Goal: Information Seeking & Learning: Learn about a topic

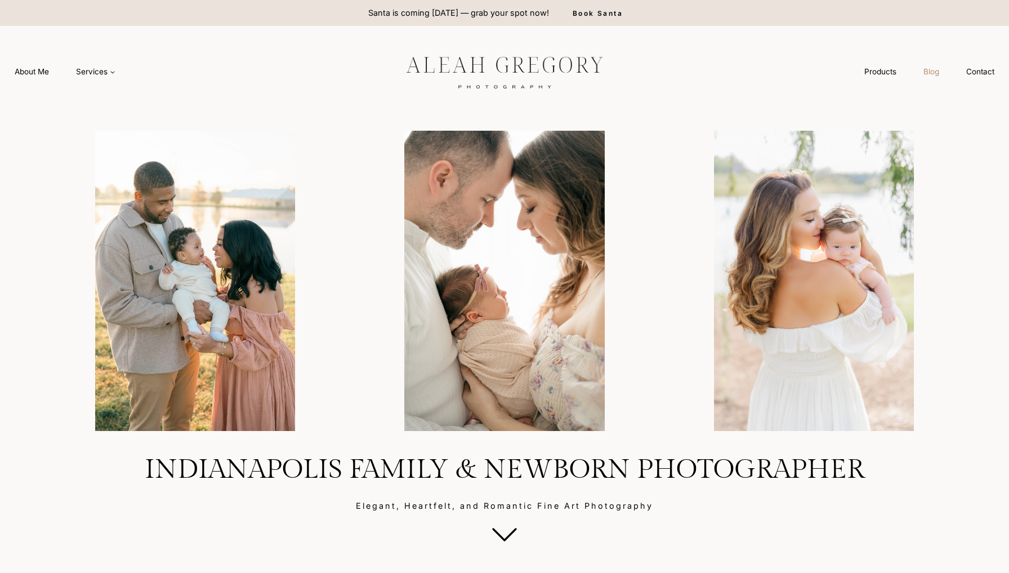
click at [917, 75] on link "Blog" at bounding box center [931, 71] width 43 height 21
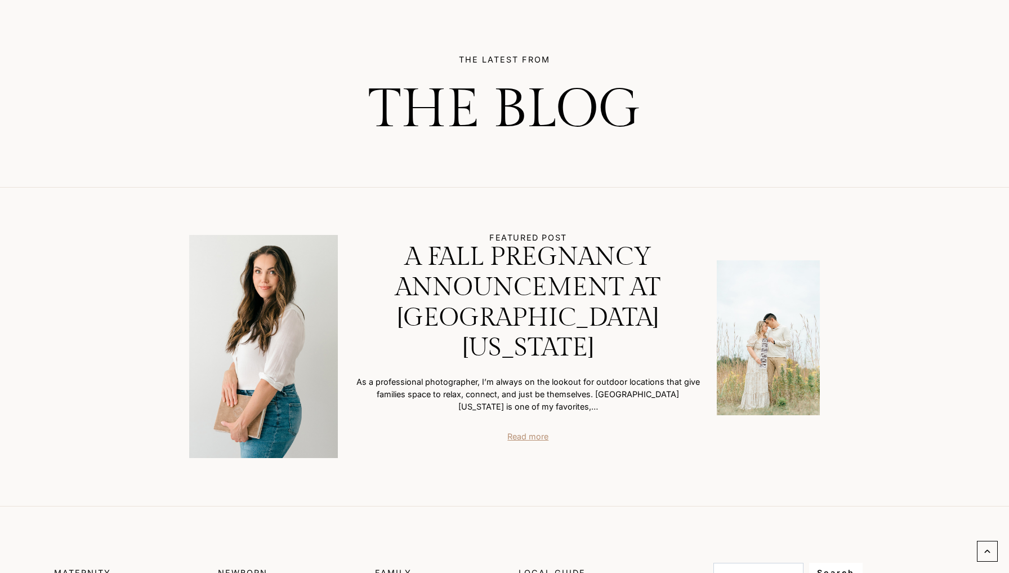
scroll to position [109, 0]
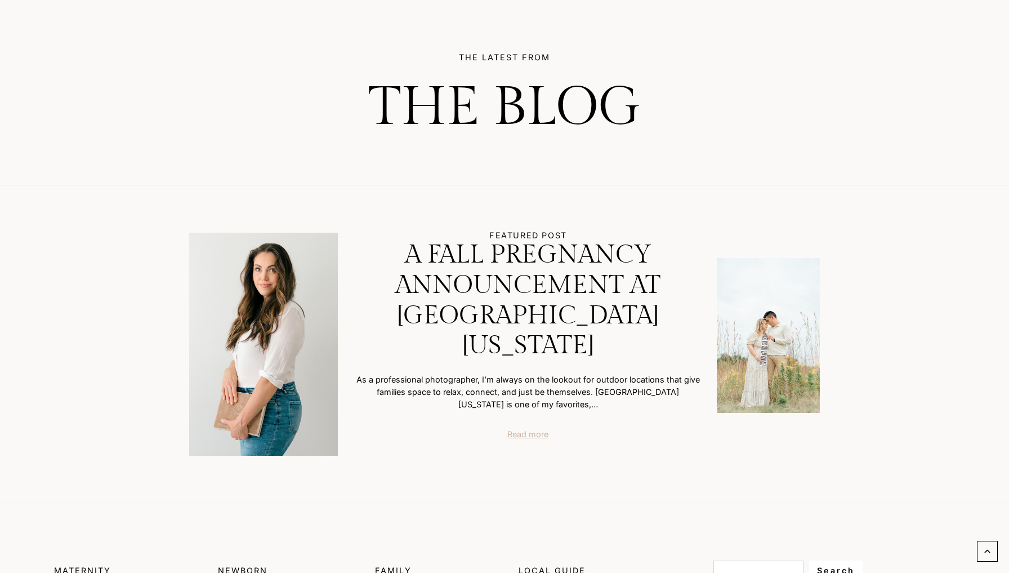
click at [528, 428] on link "Read more" at bounding box center [527, 434] width 41 height 12
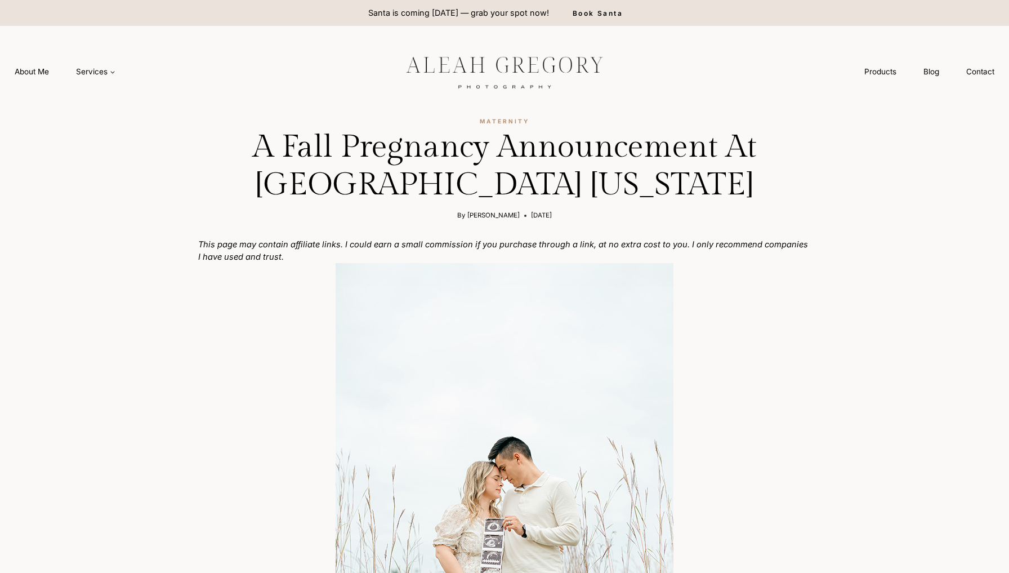
click at [497, 78] on img at bounding box center [504, 71] width 253 height 47
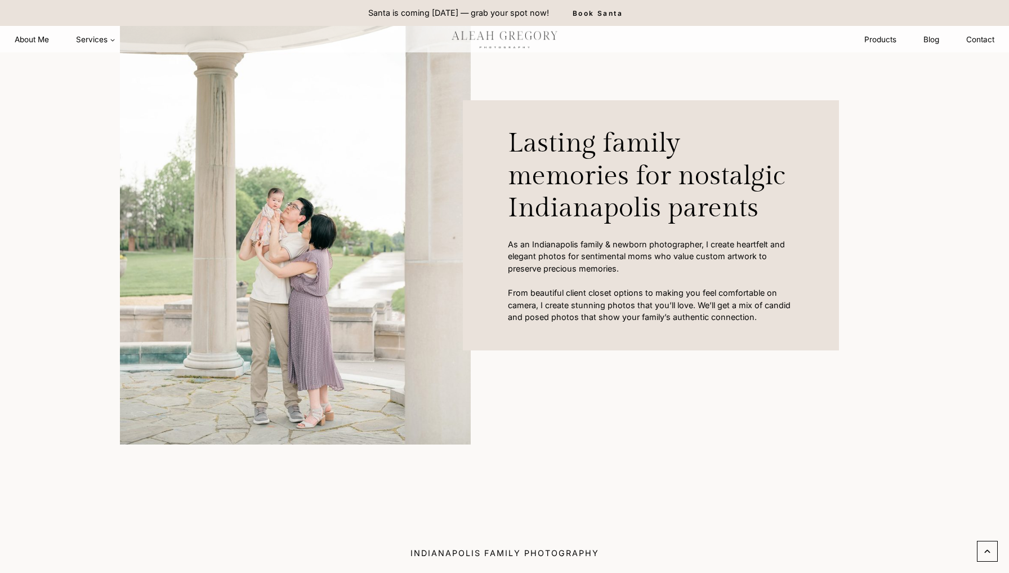
scroll to position [417, 0]
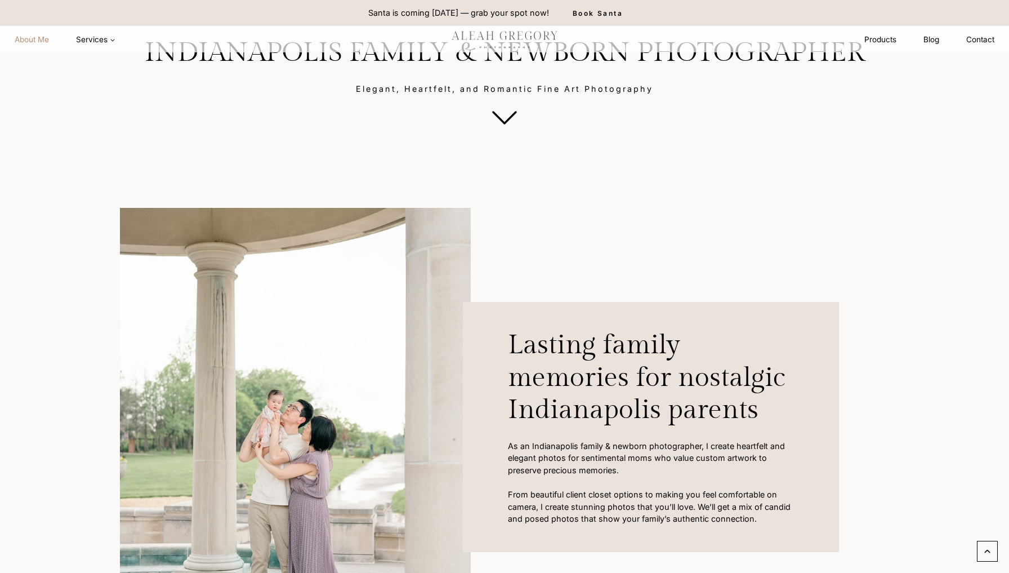
click at [39, 49] on link "About Me" at bounding box center [31, 39] width 61 height 21
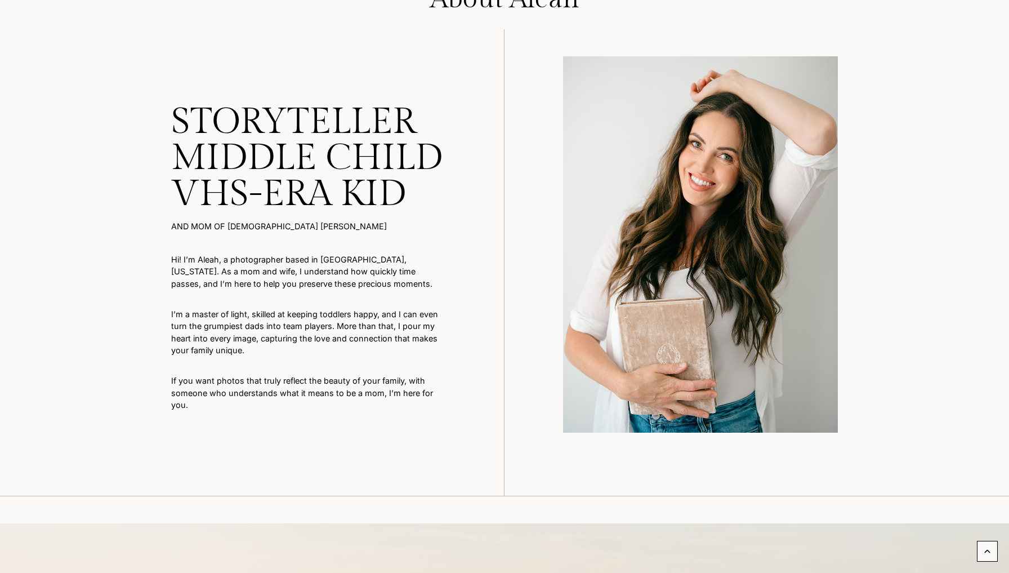
scroll to position [203, 0]
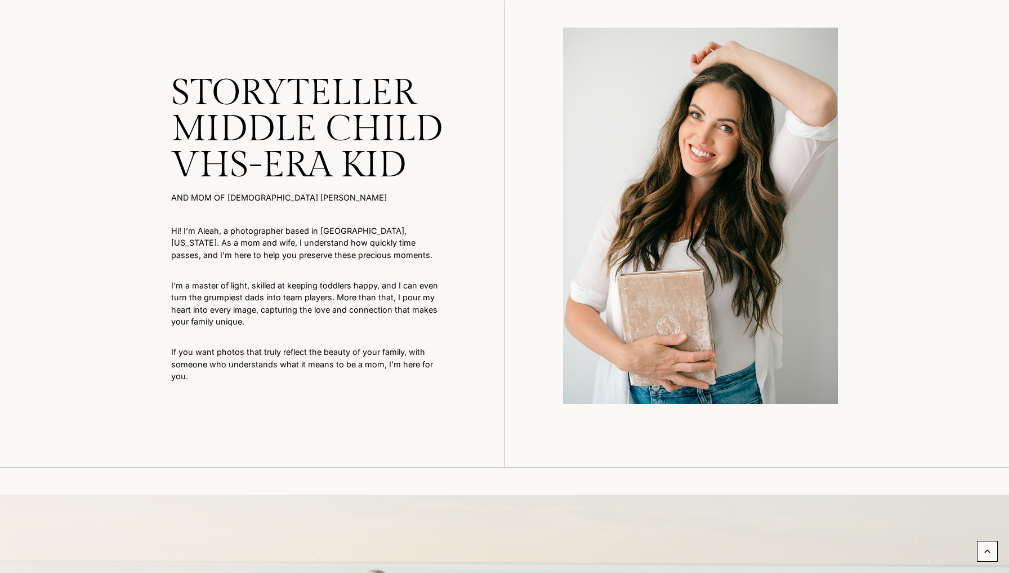
drag, startPoint x: 179, startPoint y: 100, endPoint x: 307, endPoint y: 362, distance: 291.6
click at [307, 362] on div "STORYTELLER MIDDLE CHILD VHS-era kid AND mom of [DEMOGRAPHIC_DATA] [PERSON_NAME…" at bounding box center [337, 234] width 333 height 466
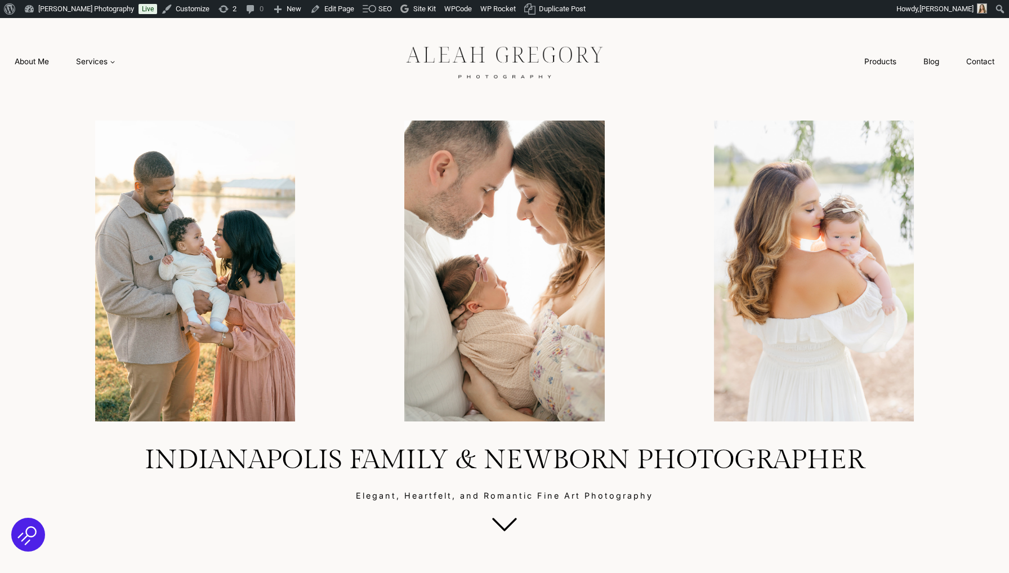
scroll to position [38, 0]
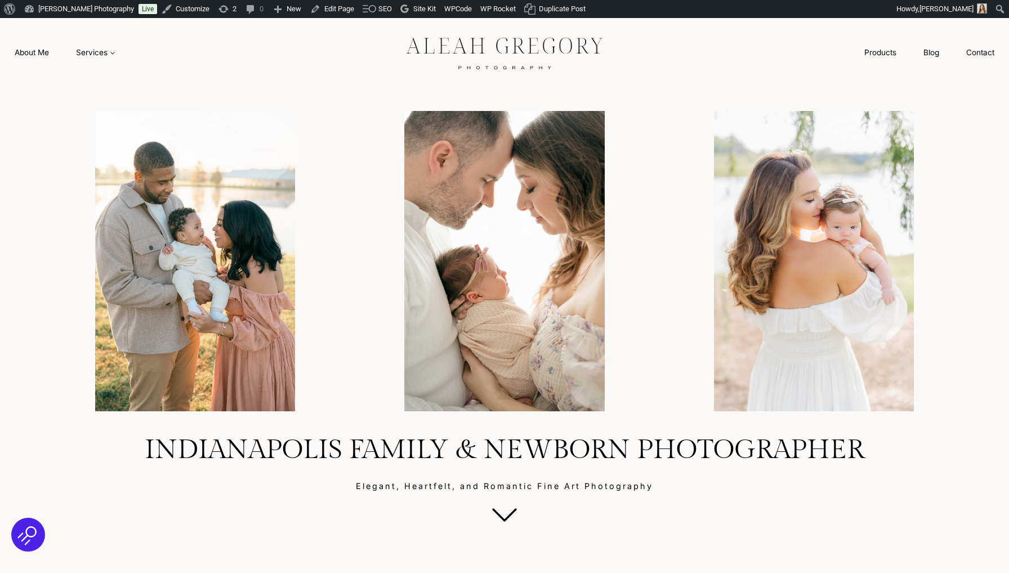
drag, startPoint x: 41, startPoint y: 52, endPoint x: 212, endPoint y: 221, distance: 240.5
click at [41, 52] on div "About Me Services Expand Maternity Newborn Family Boudoir Petite Sessions" at bounding box center [65, 52] width 128 height 90
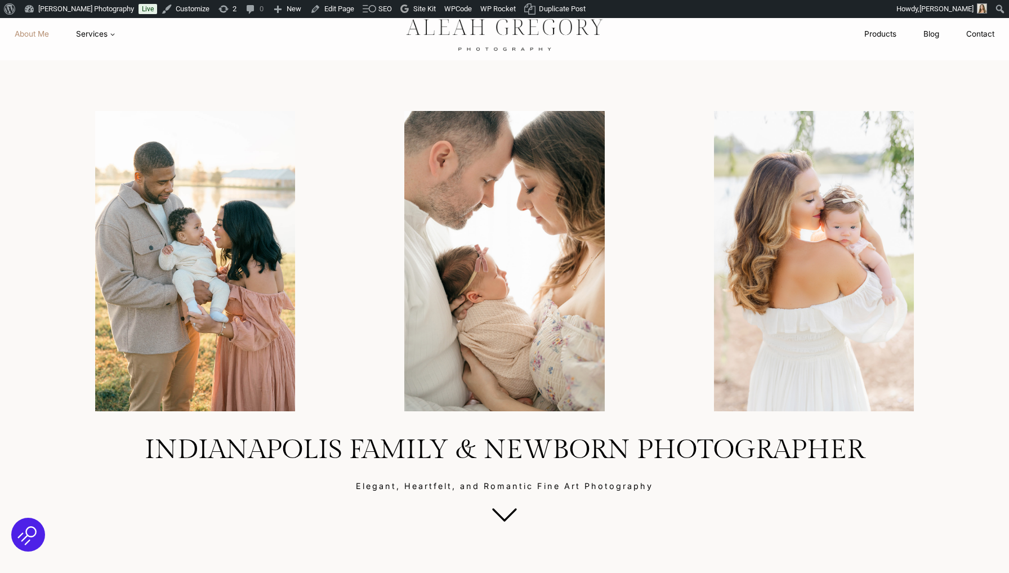
click at [18, 30] on link "About Me" at bounding box center [31, 34] width 61 height 21
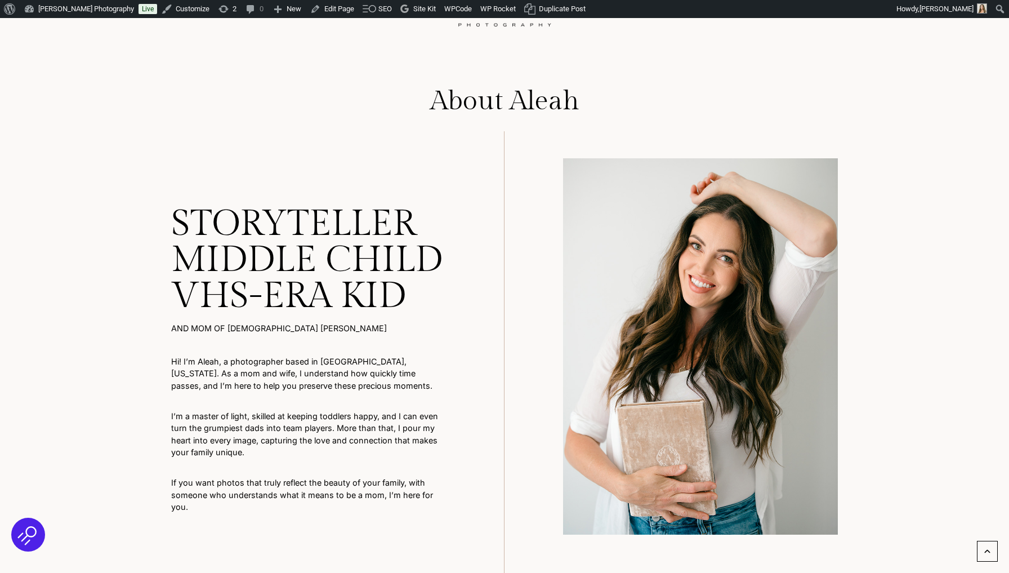
scroll to position [117, 0]
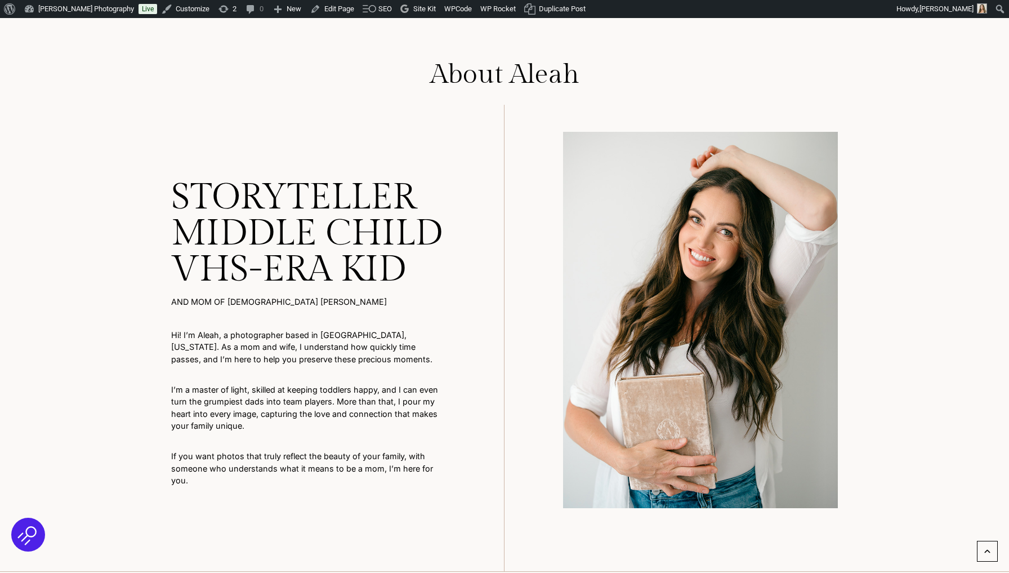
drag, startPoint x: 175, startPoint y: 324, endPoint x: 280, endPoint y: 481, distance: 189.1
click at [280, 481] on div "STORYTELLER MIDDLE CHILD VHS-era kid AND mom of [DEMOGRAPHIC_DATA] [PERSON_NAME…" at bounding box center [337, 338] width 333 height 466
copy div "STORYTELLER MIDDLE CHILD VHS-era kid AND mom of [DEMOGRAPHIC_DATA] [PERSON_NAME…"
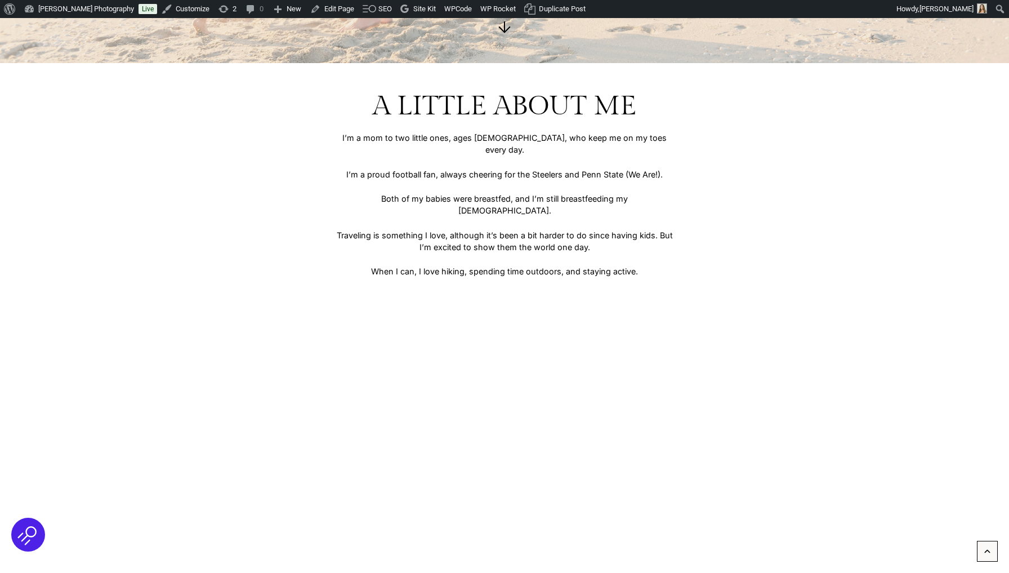
scroll to position [1061, 0]
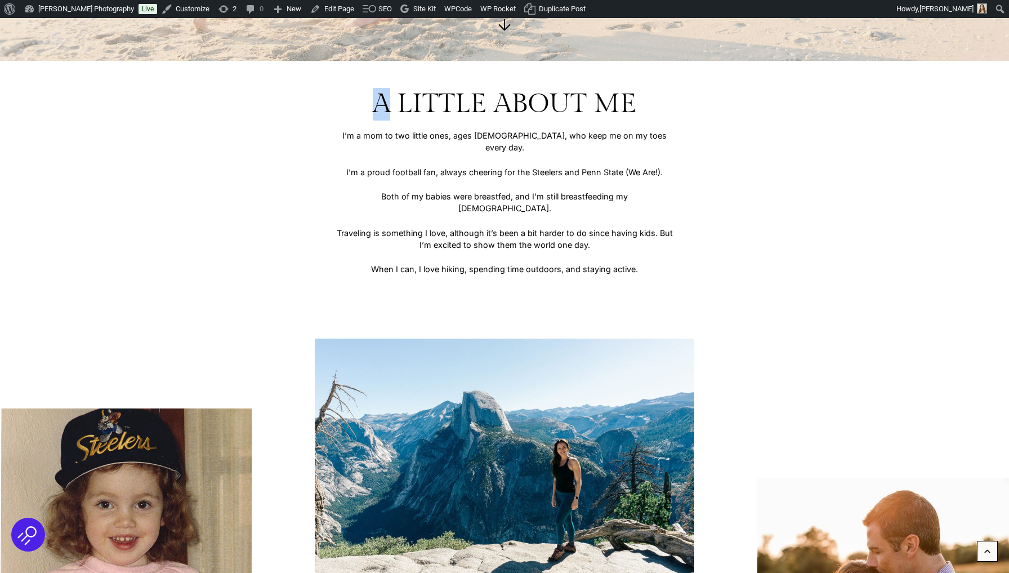
drag, startPoint x: 376, startPoint y: 109, endPoint x: 664, endPoint y: 215, distance: 306.4
click at [664, 215] on div "A Little About Me I’m a mom to two little ones, ages [DEMOGRAPHIC_DATA], who ke…" at bounding box center [504, 191] width 919 height 206
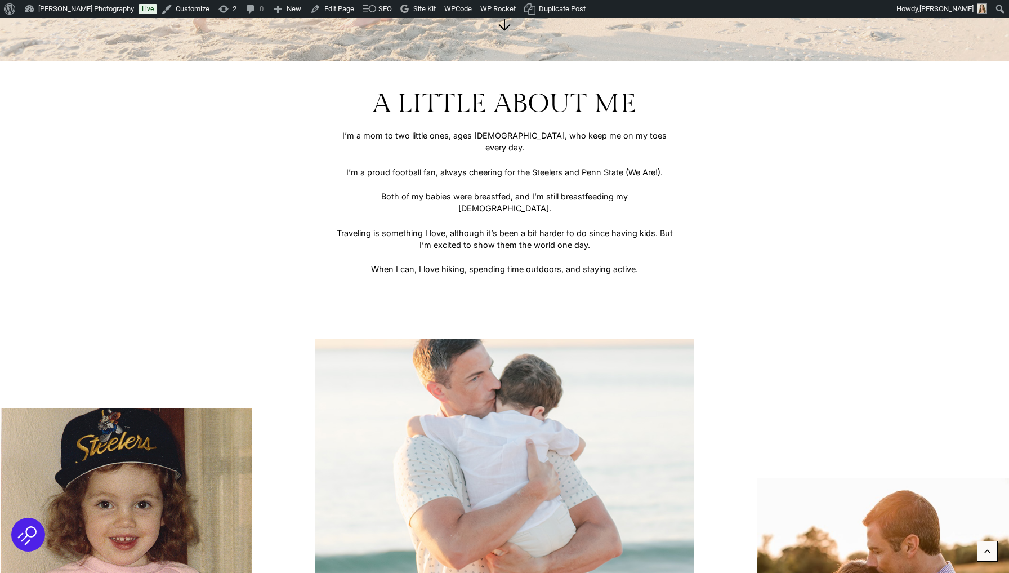
click at [343, 111] on div "A Little About Me I’m a mom to two little ones, ages [DEMOGRAPHIC_DATA], who ke…" at bounding box center [504, 191] width 919 height 206
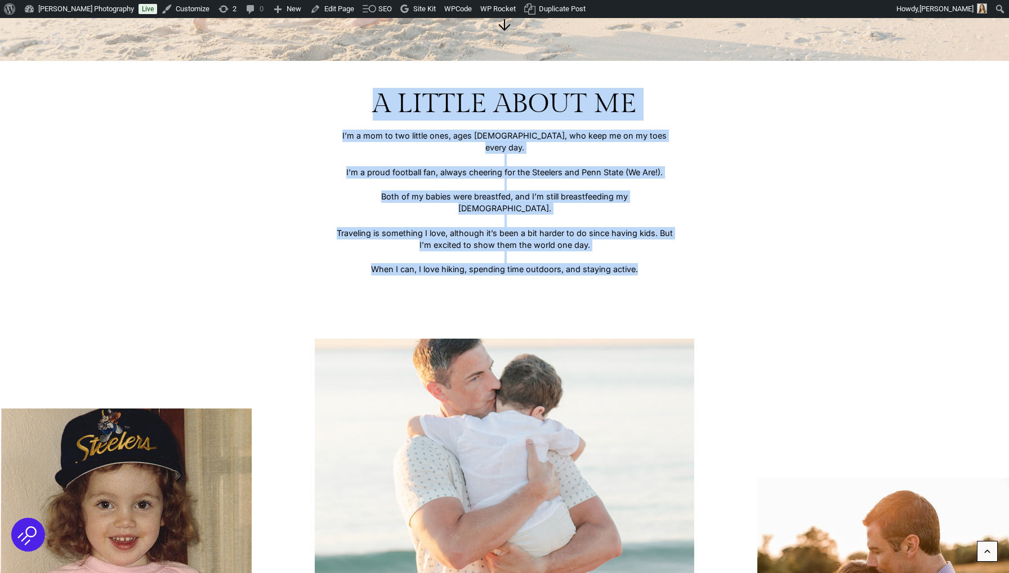
drag, startPoint x: 377, startPoint y: 101, endPoint x: 678, endPoint y: 238, distance: 330.4
click at [678, 238] on div "A Little About Me I’m a mom to two little ones, ages 1 and 4, who keep me on my…" at bounding box center [504, 191] width 919 height 206
copy div "A Little About Me I’m a mom to two little ones, ages 1 and 4, who keep me on my…"
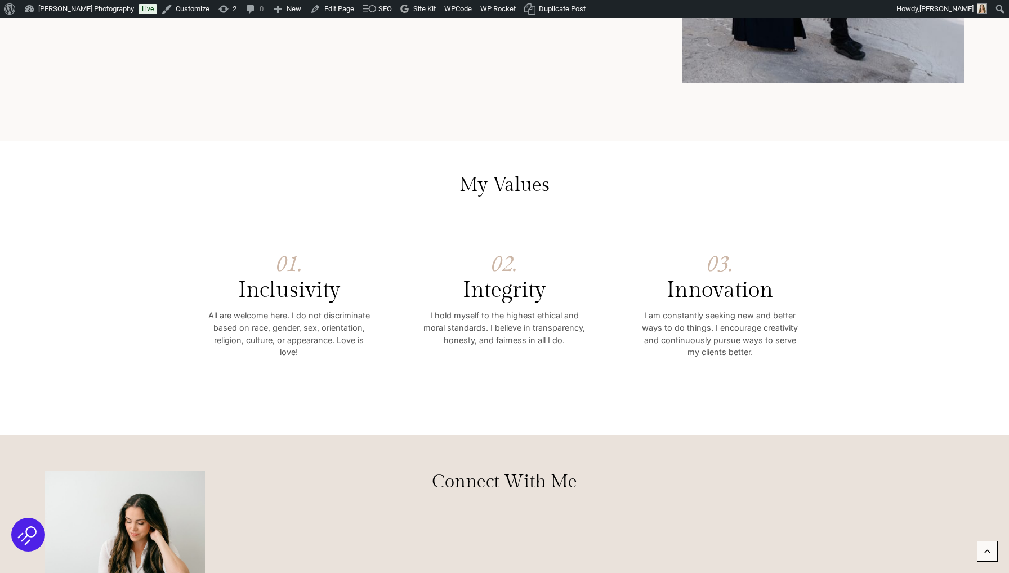
scroll to position [3464, 0]
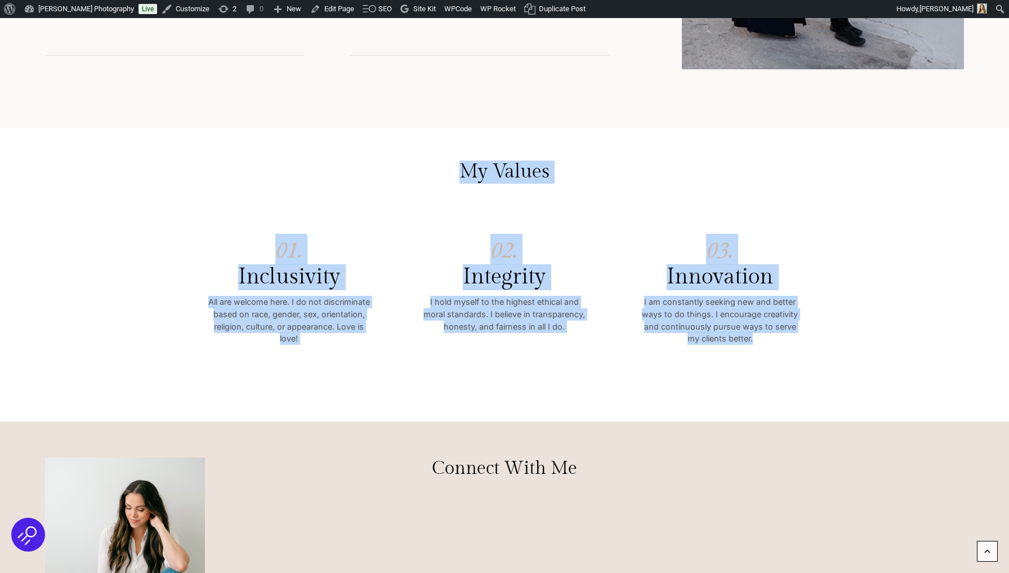
drag, startPoint x: 490, startPoint y: 144, endPoint x: 765, endPoint y: 323, distance: 327.8
click at [765, 323] on div "My Values 01. Inclusivity All are welcome here. I do not discriminate based on …" at bounding box center [505, 274] width 624 height 229
copy div "My Values 01. Inclusivity All are welcome here. I do not discriminate based on …"
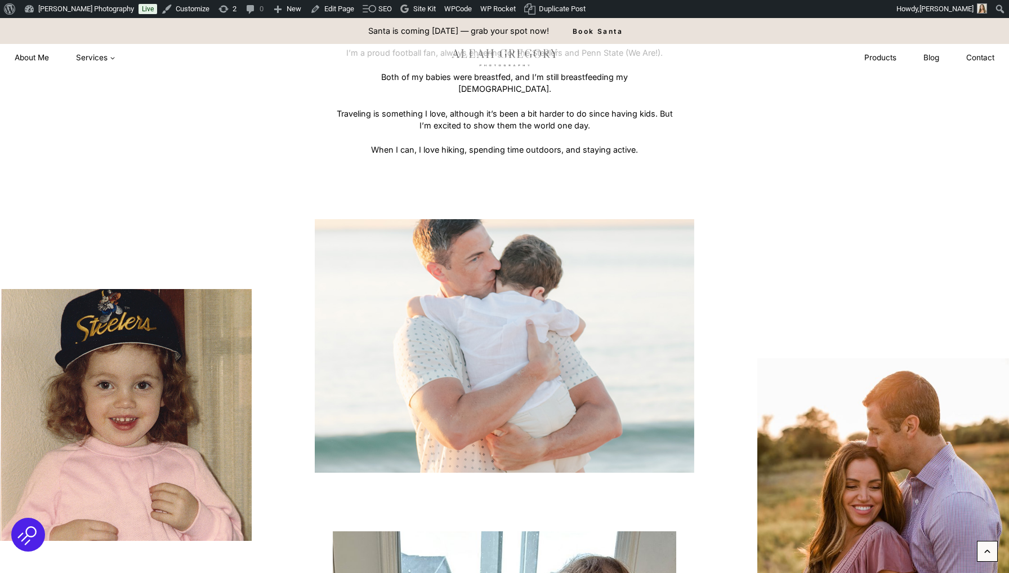
scroll to position [939, 0]
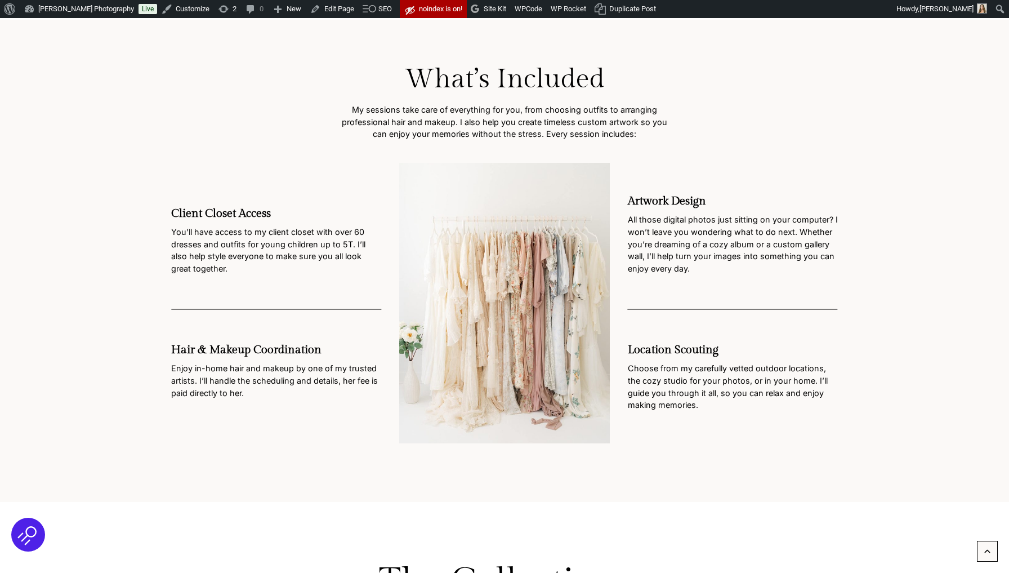
scroll to position [2018, 0]
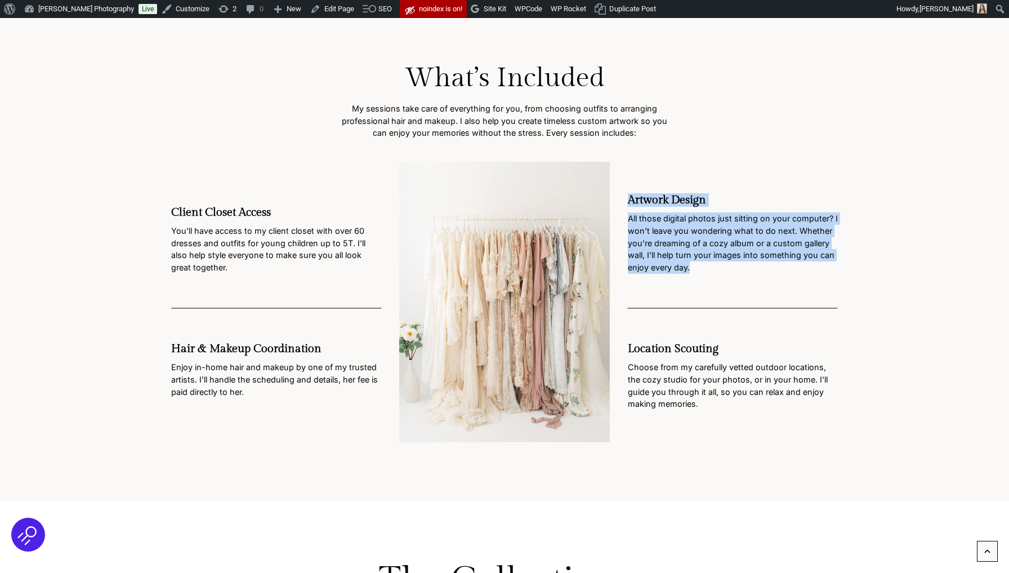
drag, startPoint x: 631, startPoint y: 194, endPoint x: 715, endPoint y: 262, distance: 108.4
click at [715, 262] on div "Artwork Design All those digital photos just sitting on your computer? I won’t …" at bounding box center [733, 301] width 210 height 216
copy div "Artwork Design All those digital photos just sitting on your computer? I won’t …"
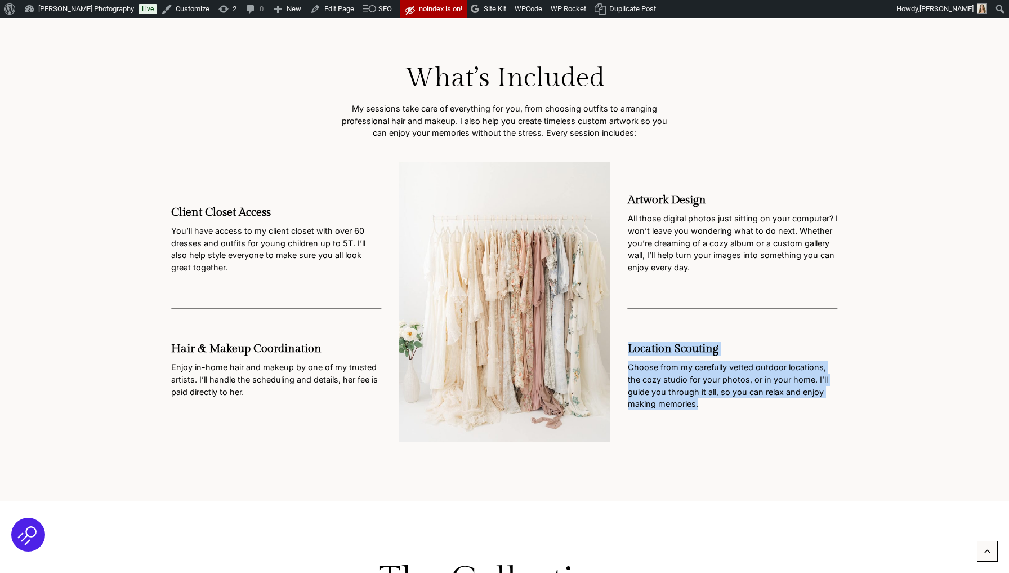
drag, startPoint x: 630, startPoint y: 342, endPoint x: 723, endPoint y: 392, distance: 105.3
click at [723, 392] on div "Artwork Design All those digital photos just sitting on your computer? I won’t …" at bounding box center [733, 301] width 210 height 216
copy div "Location Scouting Choose from my carefully vetted outdoor locations, the cozy s…"
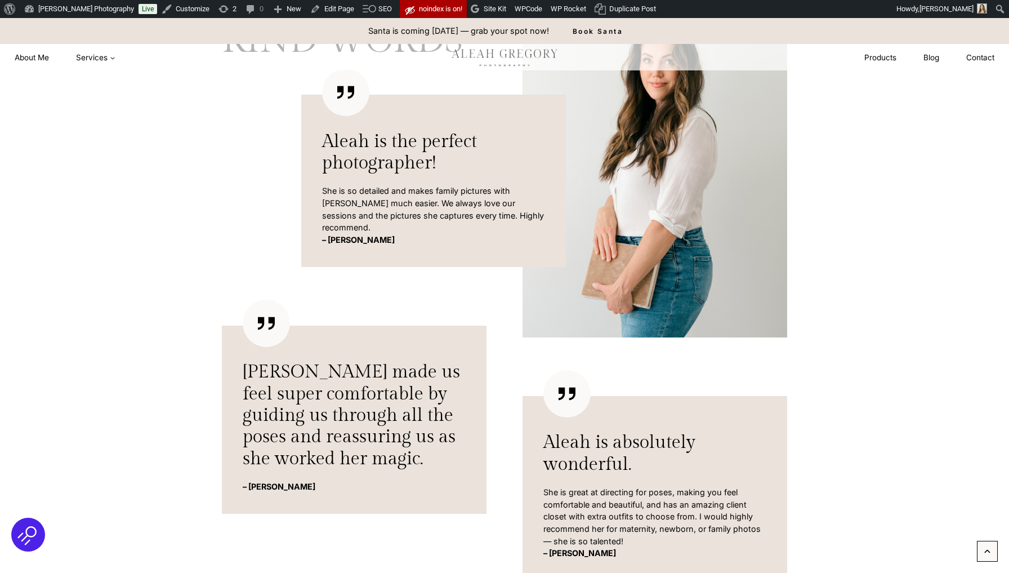
scroll to position [6440, 0]
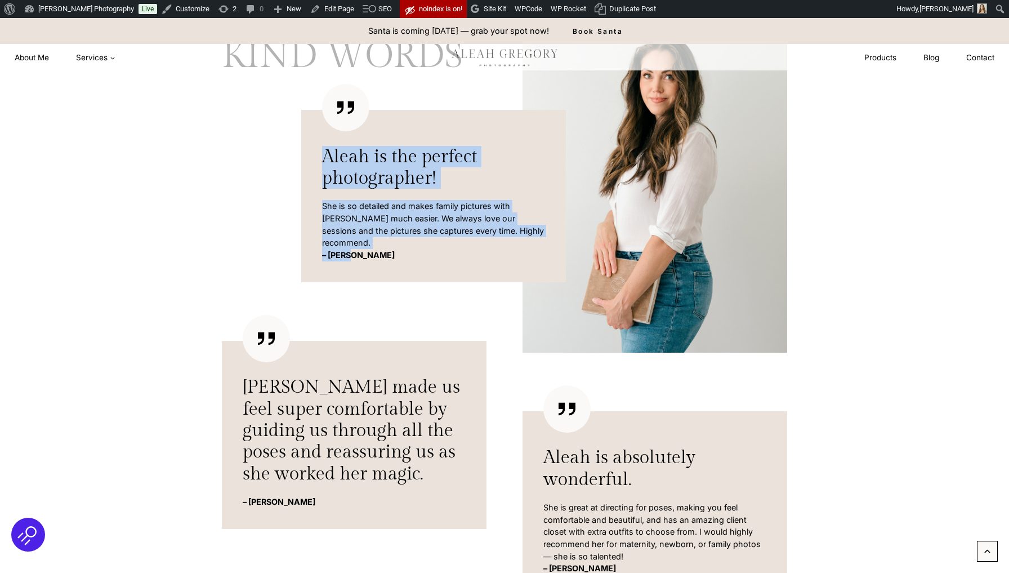
drag, startPoint x: 323, startPoint y: 139, endPoint x: 373, endPoint y: 239, distance: 111.8
click at [373, 239] on span "Aleah is the perfect photographer! She is so detailed and makes family pictures…" at bounding box center [433, 196] width 265 height 172
copy div "Aleah is the perfect photographer! She is so detailed and makes family pictures…"
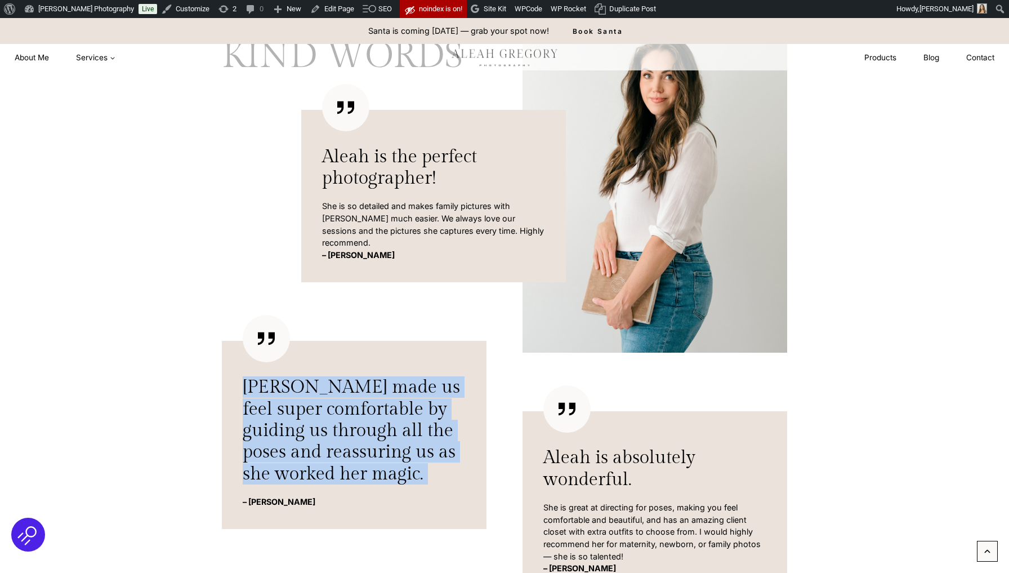
drag, startPoint x: 248, startPoint y: 356, endPoint x: 317, endPoint y: 463, distance: 127.9
click at [317, 463] on div "Aleah made us feel super comfortable by guiding us through all the poses and re…" at bounding box center [354, 442] width 223 height 132
click at [317, 496] on p "– Kristyn" at bounding box center [354, 502] width 223 height 12
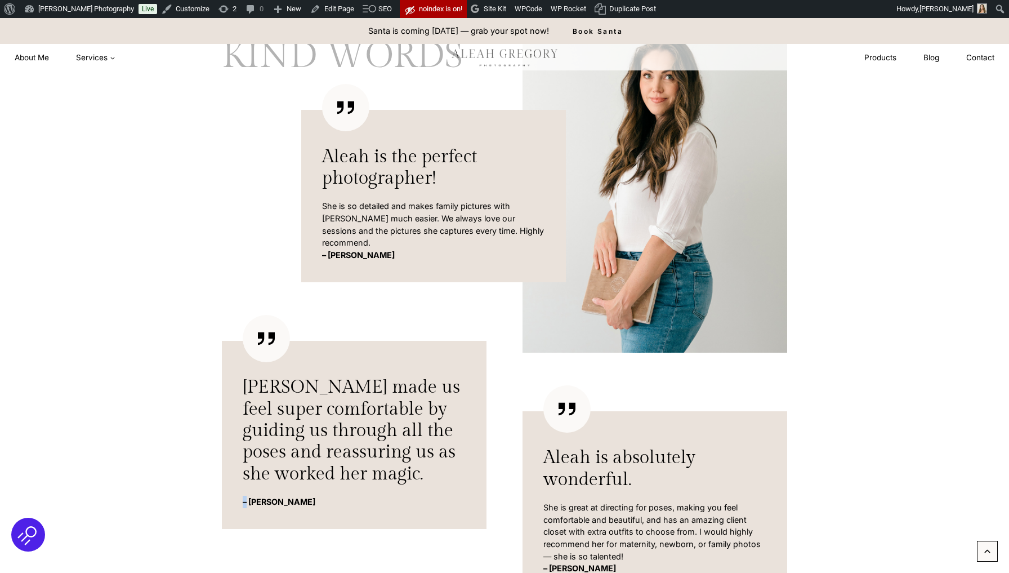
click at [317, 496] on p "– Kristyn" at bounding box center [354, 502] width 223 height 12
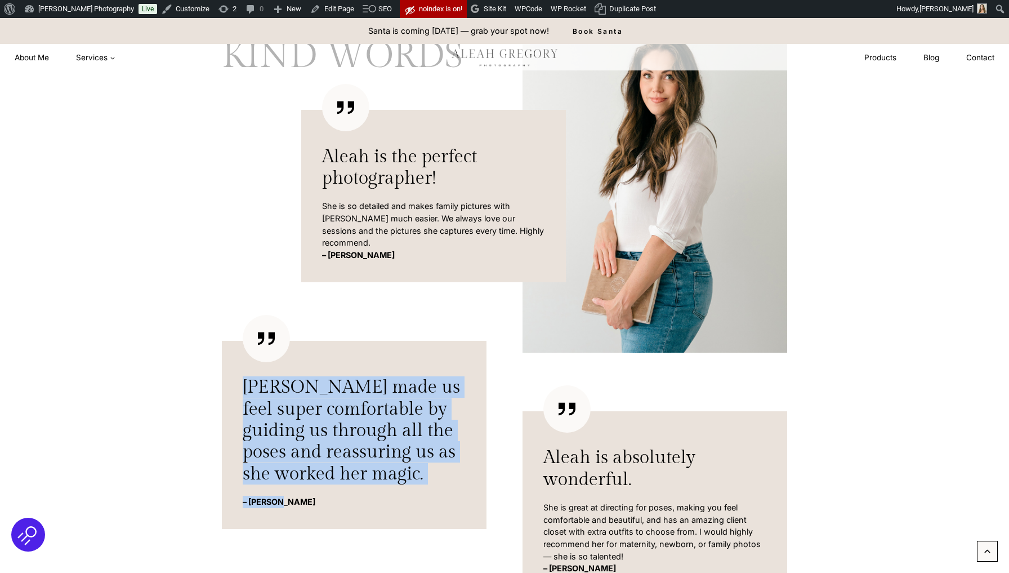
drag, startPoint x: 246, startPoint y: 358, endPoint x: 311, endPoint y: 470, distance: 130.5
click at [311, 470] on div "Aleah made us feel super comfortable by guiding us through all the poses and re…" at bounding box center [354, 442] width 223 height 132
copy div "Aleah made us feel super comfortable by guiding us through all the poses and re…"
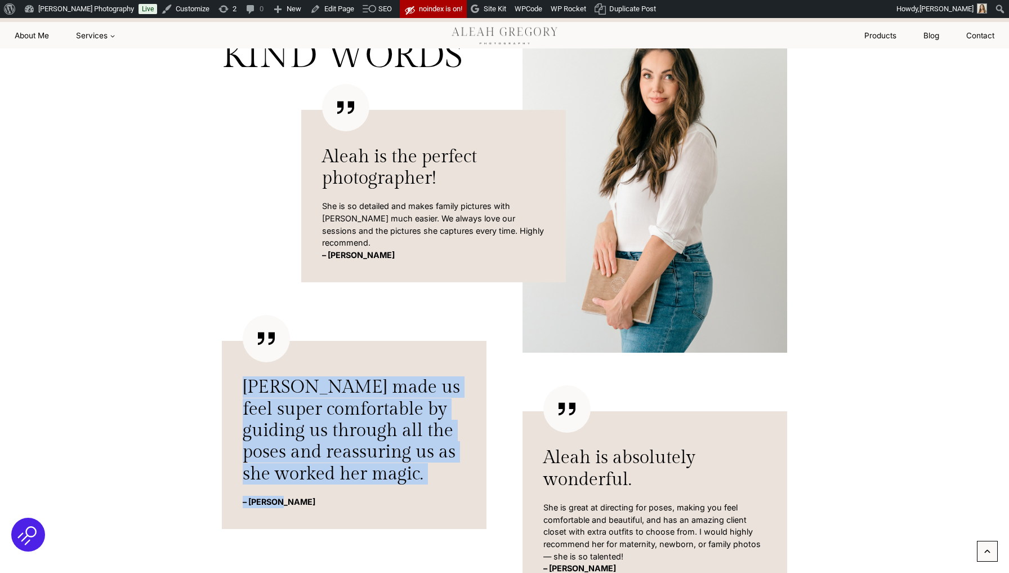
scroll to position [6498, 0]
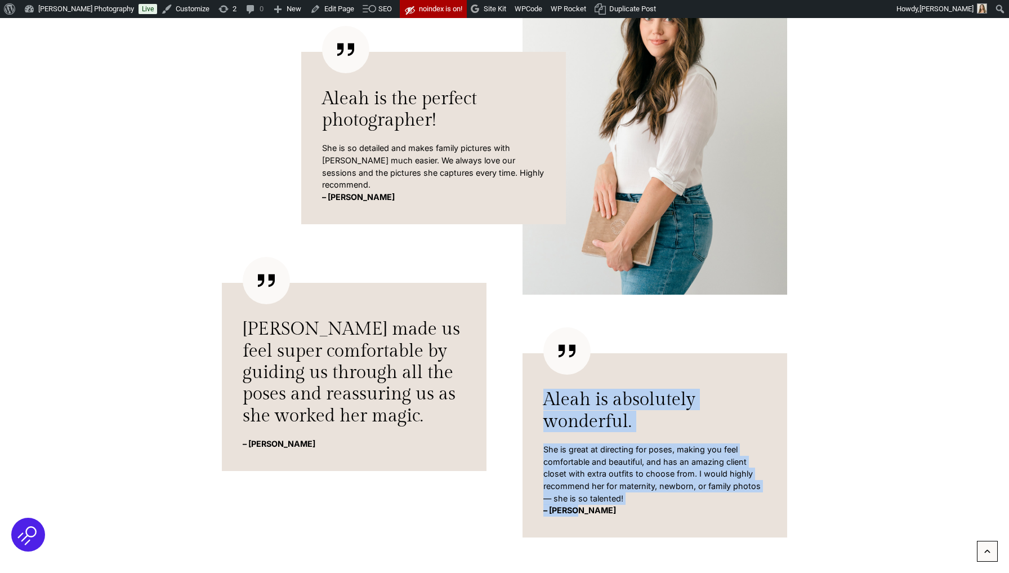
drag, startPoint x: 543, startPoint y: 383, endPoint x: 592, endPoint y: 488, distance: 115.6
click at [592, 488] on span "Aleah is absolutely wonderful. She is great at directing for poses, making you …" at bounding box center [655, 445] width 265 height 184
copy div "Aleah is absolutely wonderful. She is great at directing for poses, making you …"
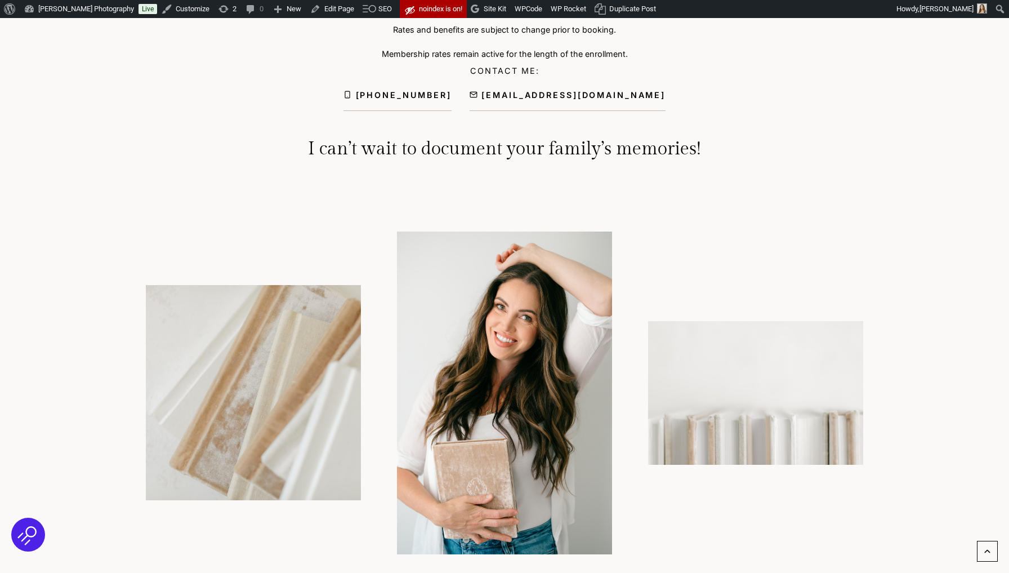
scroll to position [7820, 0]
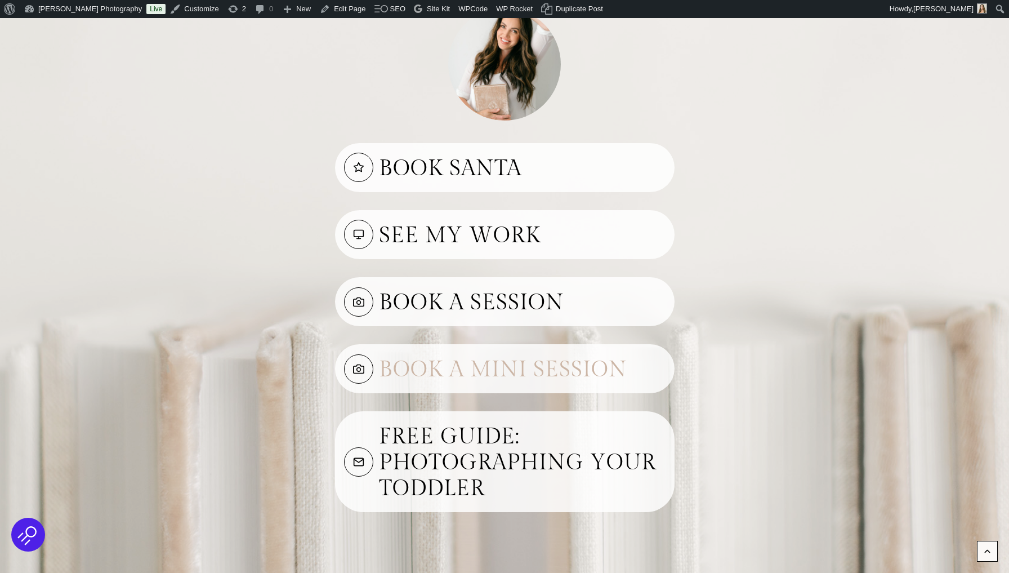
scroll to position [206, 0]
